Goal: Check status: Check status

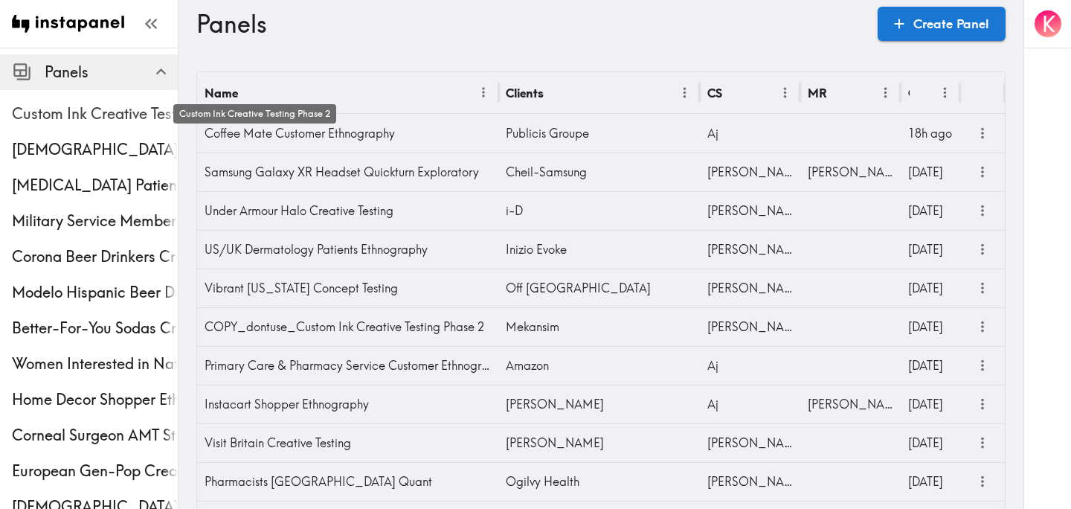
click at [94, 103] on span "Custom Ink Creative Testing Phase 2" at bounding box center [95, 113] width 166 height 21
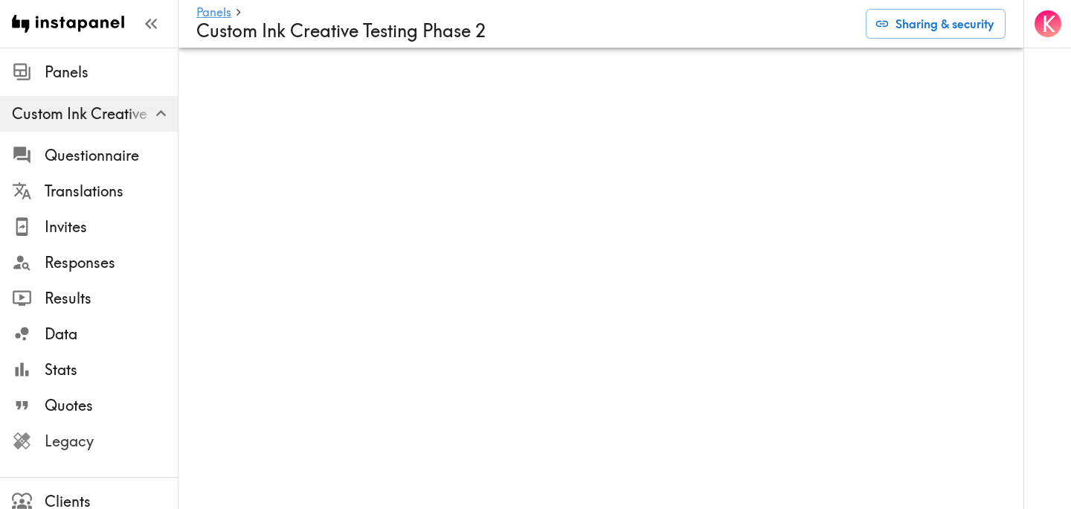
click at [108, 440] on span "Legacy" at bounding box center [111, 441] width 133 height 21
click at [91, 271] on span "Responses" at bounding box center [111, 262] width 133 height 21
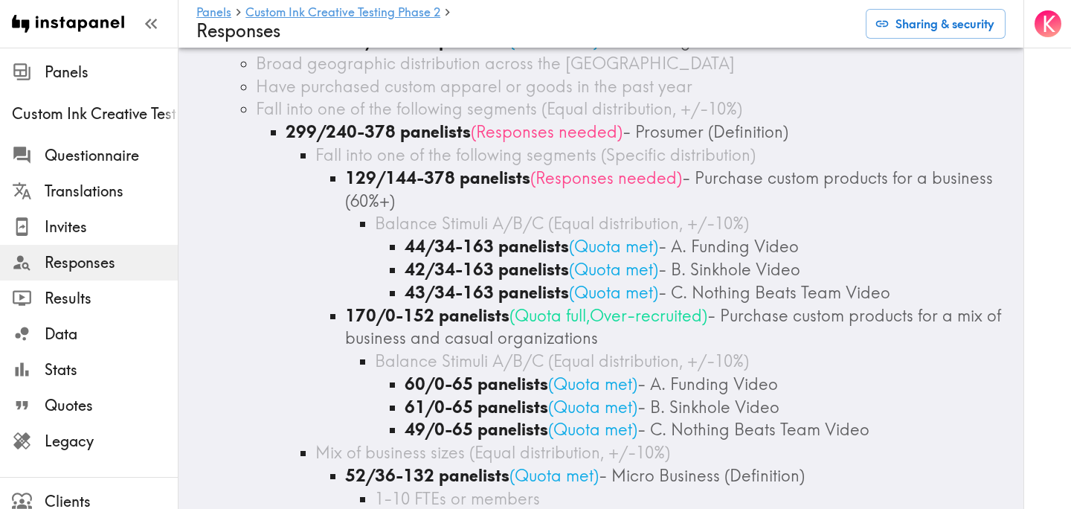
scroll to position [1923, 0]
